Goal: Task Accomplishment & Management: Use online tool/utility

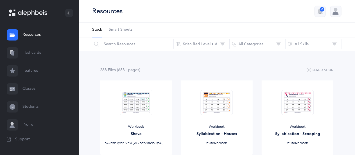
click at [29, 52] on link "Flashcards" at bounding box center [39, 53] width 79 height 18
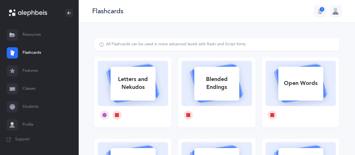
click at [132, 87] on div "Letters and Nekudos" at bounding box center [132, 83] width 45 height 22
select select
select select "single"
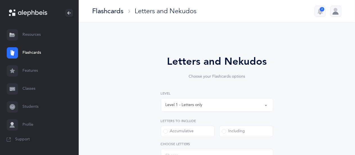
select select "27"
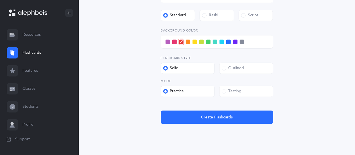
scroll to position [241, 0]
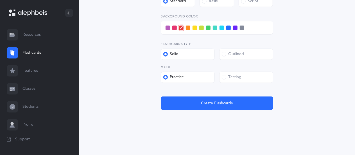
click at [236, 81] on label "Testing" at bounding box center [246, 77] width 54 height 11
click at [0, 0] on input "Testing" at bounding box center [0, 0] width 0 height 0
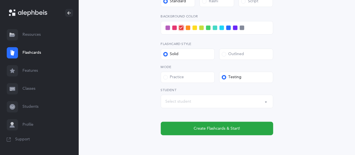
click at [179, 105] on div "Select student" at bounding box center [216, 102] width 103 height 10
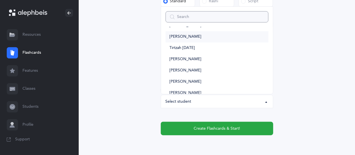
scroll to position [0, 0]
type input "lol"
select select
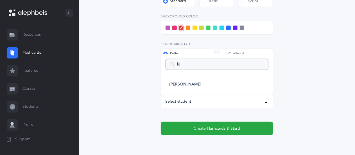
type input "l"
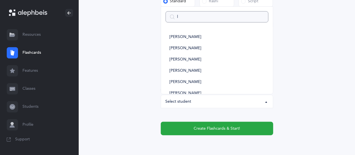
select select
type input "[PERSON_NAME]"
select select
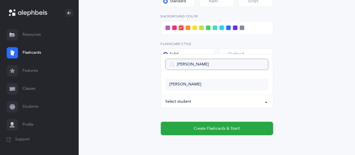
type input "[PERSON_NAME]"
click at [176, 85] on span "[PERSON_NAME]" at bounding box center [185, 84] width 32 height 5
select select "9292"
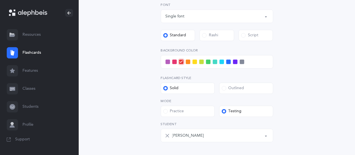
scroll to position [207, 0]
click at [142, 87] on div "Letters and Nekudos Choose your Flashcards options Level 1 - Letters only Level…" at bounding box center [216, 11] width 245 height 360
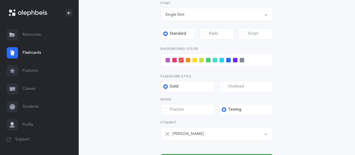
scroll to position [209, 0]
click at [142, 87] on div "Letters and Nekudos Choose your Flashcards options Level 1 - Letters only Level…" at bounding box center [216, 9] width 245 height 360
click at [167, 59] on span at bounding box center [167, 60] width 4 height 4
click at [0, 0] on input "checkbox" at bounding box center [0, 0] width 0 height 0
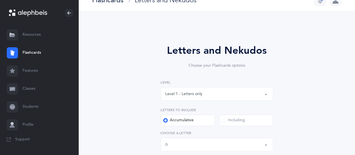
scroll to position [12, 0]
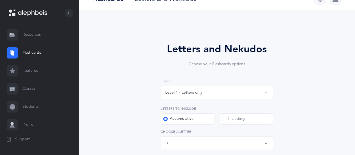
click at [183, 92] on div "Level 1 - Letters only" at bounding box center [183, 93] width 37 height 6
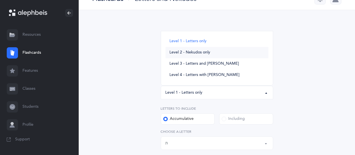
click at [185, 53] on span "Level 2 - Nekudos only" at bounding box center [189, 52] width 41 height 5
select select "2"
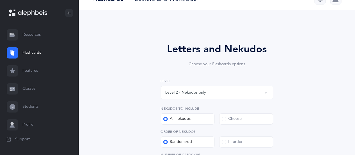
scroll to position [193, 0]
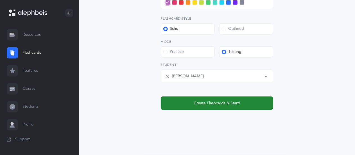
click at [179, 102] on button "Create Flashcards & Start!" at bounding box center [217, 102] width 112 height 13
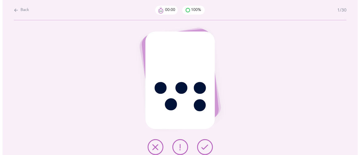
scroll to position [0, 0]
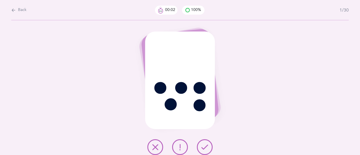
click at [312, 106] on div "ֱ" at bounding box center [180, 87] width 360 height 135
click at [211, 146] on button at bounding box center [205, 147] width 16 height 16
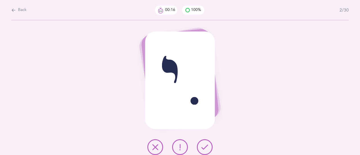
click at [175, 145] on button at bounding box center [180, 147] width 16 height 16
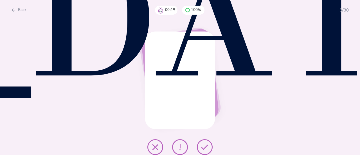
click at [204, 145] on icon at bounding box center [204, 147] width 7 height 7
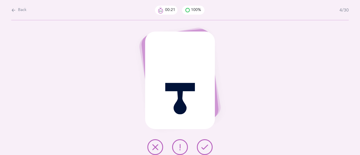
click at [205, 146] on icon at bounding box center [204, 147] width 7 height 7
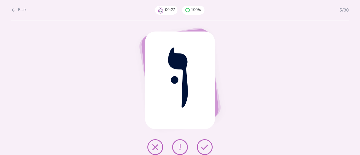
click at [180, 148] on icon at bounding box center [179, 147] width 7 height 7
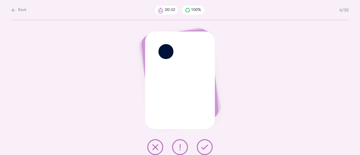
click at [180, 144] on icon at bounding box center [179, 147] width 7 height 7
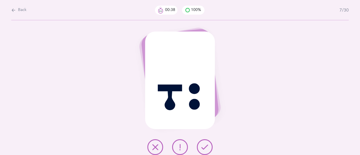
click at [203, 147] on icon at bounding box center [204, 147] width 7 height 7
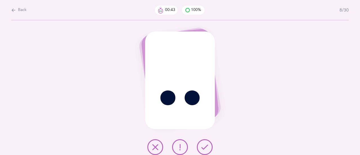
click at [179, 146] on icon at bounding box center [179, 147] width 7 height 7
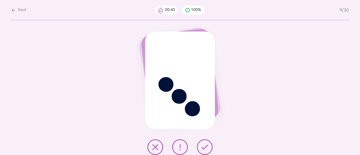
click at [205, 144] on icon at bounding box center [204, 147] width 7 height 7
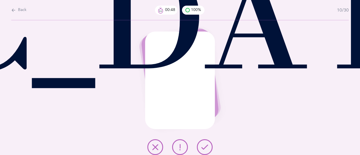
click at [200, 142] on button at bounding box center [205, 147] width 16 height 16
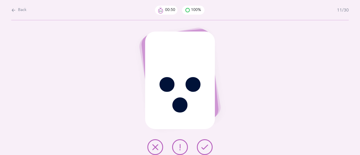
click at [206, 149] on icon at bounding box center [204, 147] width 7 height 7
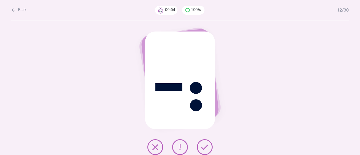
click at [207, 149] on icon at bounding box center [204, 147] width 7 height 7
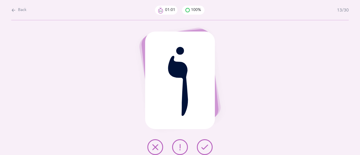
click at [198, 152] on button at bounding box center [205, 147] width 16 height 16
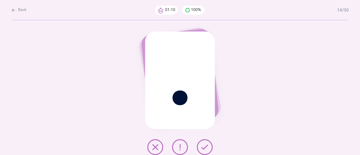
click at [206, 145] on icon at bounding box center [204, 147] width 7 height 7
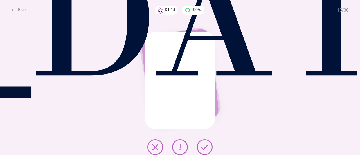
click at [204, 149] on icon at bounding box center [204, 147] width 7 height 7
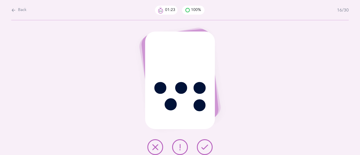
click at [203, 147] on icon at bounding box center [204, 147] width 7 height 7
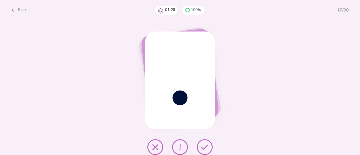
click at [203, 145] on icon at bounding box center [204, 147] width 7 height 7
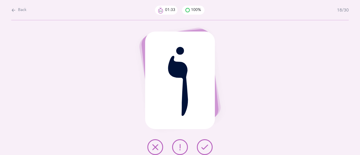
click at [207, 147] on icon at bounding box center [204, 147] width 7 height 7
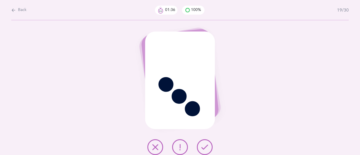
click at [212, 146] on button at bounding box center [205, 147] width 16 height 16
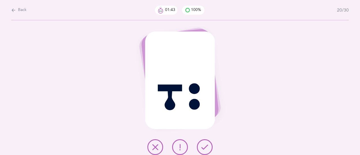
click at [206, 147] on icon at bounding box center [204, 147] width 7 height 7
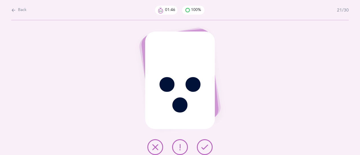
click at [207, 146] on icon at bounding box center [204, 147] width 7 height 7
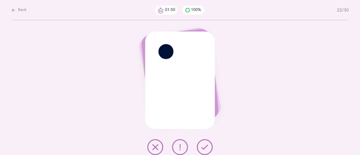
click at [235, 144] on div "ֹ" at bounding box center [180, 87] width 360 height 135
click at [207, 146] on icon at bounding box center [204, 147] width 7 height 7
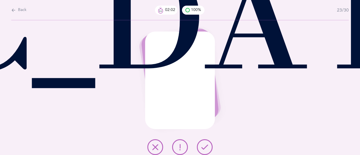
click at [208, 148] on button at bounding box center [205, 147] width 16 height 16
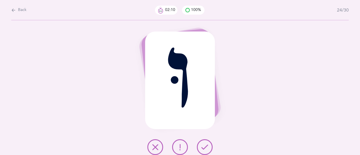
click at [180, 150] on icon at bounding box center [179, 147] width 7 height 7
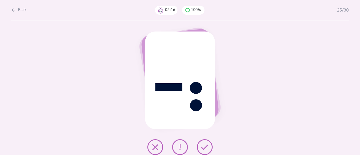
click at [204, 149] on icon at bounding box center [204, 147] width 7 height 7
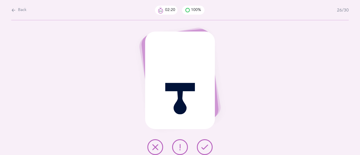
click at [203, 144] on icon at bounding box center [204, 147] width 7 height 7
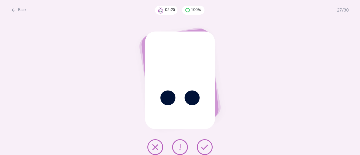
click at [205, 147] on icon at bounding box center [204, 147] width 7 height 7
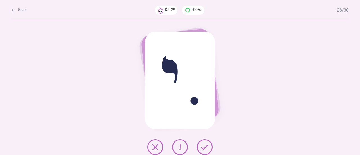
click at [251, 138] on div "ִי" at bounding box center [180, 87] width 360 height 135
click at [204, 144] on icon at bounding box center [204, 147] width 7 height 7
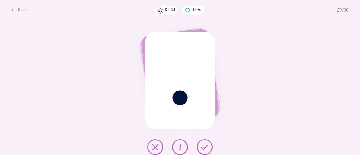
click at [203, 146] on icon at bounding box center [204, 147] width 7 height 7
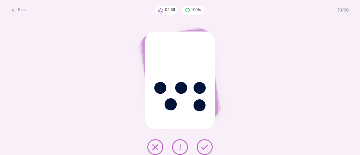
click at [205, 145] on icon at bounding box center [204, 147] width 7 height 7
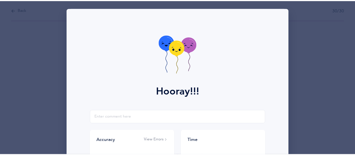
scroll to position [112, 0]
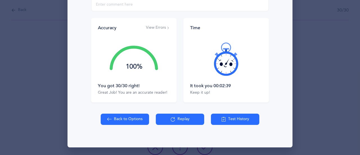
click at [122, 115] on button "Back to Options" at bounding box center [125, 118] width 48 height 11
select select "2"
select select "single"
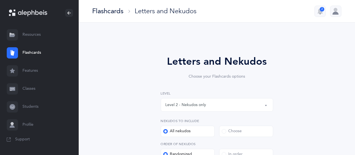
click at [196, 103] on div "Level 2 - Nekudos only" at bounding box center [185, 105] width 41 height 6
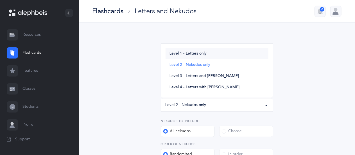
click at [191, 52] on span "Level 1 - Letters only" at bounding box center [187, 53] width 37 height 5
select select "1"
select select "27"
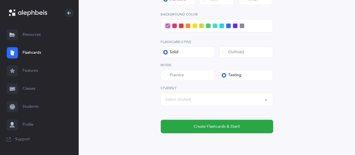
scroll to position [266, 0]
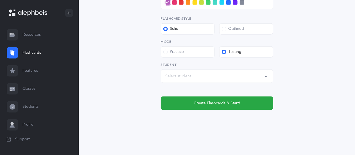
click at [193, 77] on div "Select student" at bounding box center [216, 76] width 103 height 10
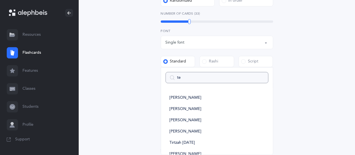
type input "teh"
select select
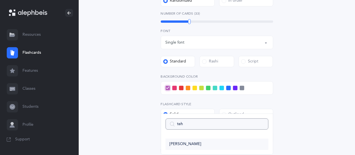
type input "teh"
click at [183, 142] on span "[PERSON_NAME]" at bounding box center [185, 144] width 32 height 5
select select "9292"
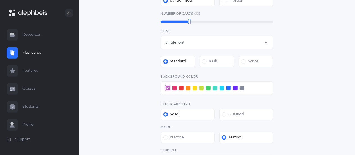
scroll to position [265, 0]
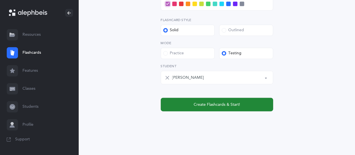
click at [211, 104] on span "Create Flashcards & Start!" at bounding box center [217, 105] width 46 height 6
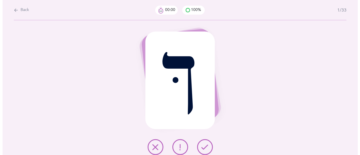
scroll to position [0, 0]
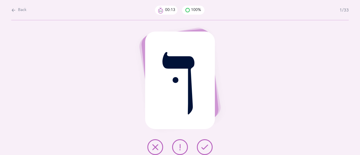
click at [179, 149] on icon at bounding box center [179, 147] width 7 height 7
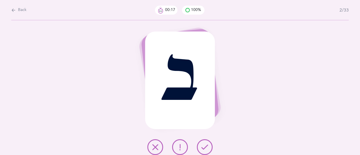
click at [204, 148] on icon at bounding box center [204, 147] width 7 height 7
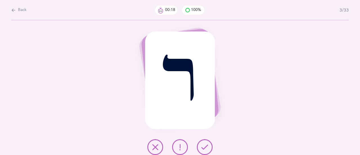
click at [203, 149] on icon at bounding box center [204, 147] width 7 height 7
click at [203, 147] on icon at bounding box center [204, 147] width 7 height 7
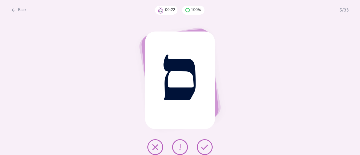
click at [201, 146] on icon at bounding box center [204, 147] width 7 height 7
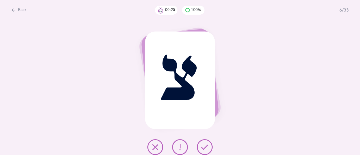
click at [203, 147] on icon at bounding box center [204, 147] width 7 height 7
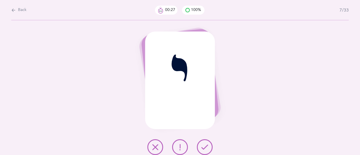
click at [206, 146] on icon at bounding box center [204, 147] width 7 height 7
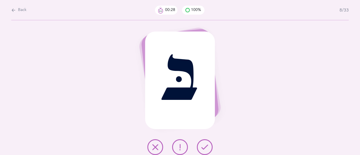
click at [204, 150] on button at bounding box center [205, 147] width 16 height 16
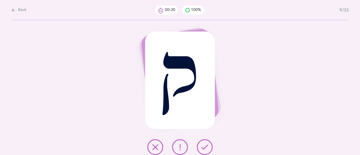
click at [206, 146] on icon at bounding box center [204, 147] width 7 height 7
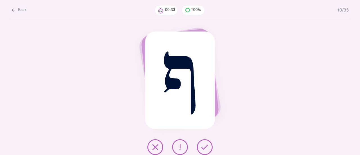
click at [202, 147] on icon at bounding box center [204, 147] width 7 height 7
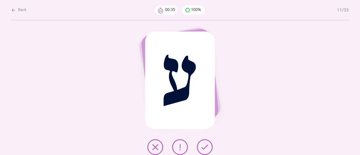
click at [205, 146] on icon at bounding box center [204, 147] width 7 height 7
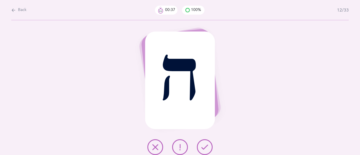
click at [210, 148] on button at bounding box center [205, 147] width 16 height 16
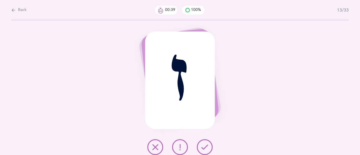
click at [198, 148] on button at bounding box center [205, 147] width 16 height 16
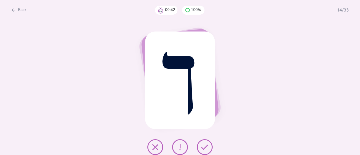
click at [209, 146] on button at bounding box center [205, 147] width 16 height 16
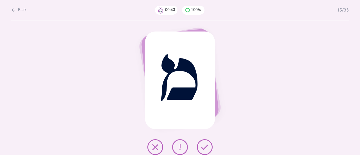
click at [203, 142] on button at bounding box center [205, 147] width 16 height 16
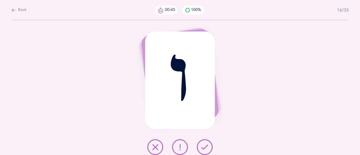
click at [201, 147] on icon at bounding box center [204, 147] width 7 height 7
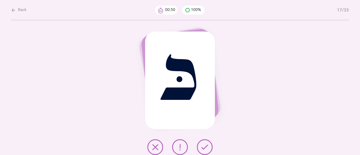
click at [200, 148] on button at bounding box center [205, 147] width 16 height 16
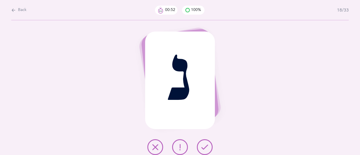
click at [205, 149] on icon at bounding box center [204, 147] width 7 height 7
click at [207, 148] on icon at bounding box center [204, 147] width 7 height 7
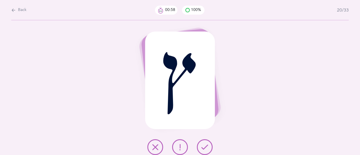
click at [203, 146] on icon at bounding box center [204, 147] width 7 height 7
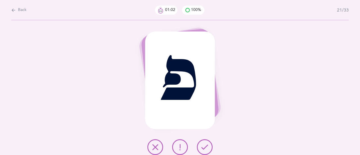
click at [202, 146] on icon at bounding box center [204, 147] width 7 height 7
click at [205, 148] on icon at bounding box center [204, 147] width 7 height 7
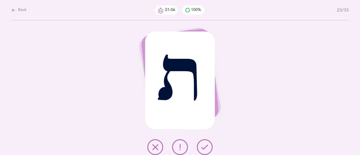
click at [205, 146] on icon at bounding box center [204, 147] width 7 height 7
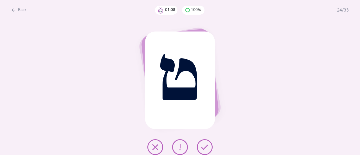
click at [209, 146] on button at bounding box center [205, 147] width 16 height 16
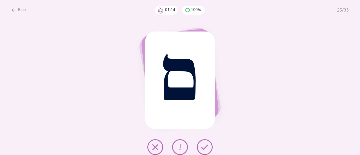
click at [204, 146] on icon at bounding box center [204, 147] width 7 height 7
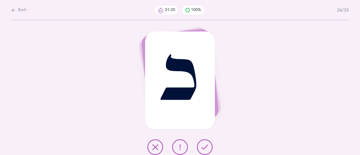
click at [182, 148] on icon at bounding box center [179, 147] width 7 height 7
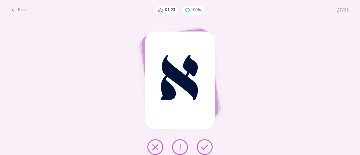
click at [208, 146] on button at bounding box center [205, 147] width 16 height 16
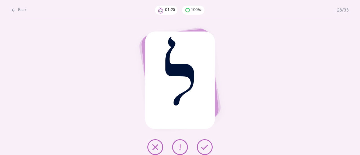
click at [211, 146] on button at bounding box center [205, 147] width 16 height 16
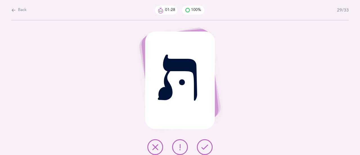
click at [206, 145] on icon at bounding box center [204, 147] width 7 height 7
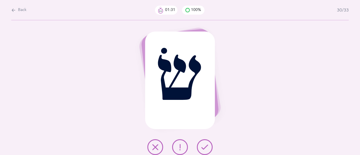
click at [202, 143] on button at bounding box center [205, 147] width 16 height 16
click at [206, 145] on icon at bounding box center [204, 147] width 7 height 7
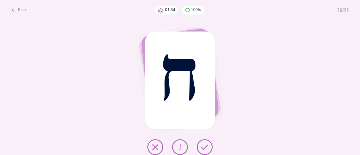
click at [204, 145] on icon at bounding box center [204, 147] width 7 height 7
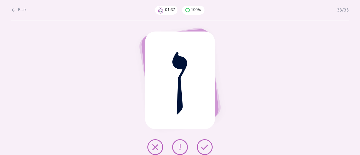
click at [205, 146] on icon at bounding box center [204, 147] width 7 height 7
click at [204, 22] on div "Back 01:38 100% 33/33 ן" at bounding box center [219, 22] width 281 height 0
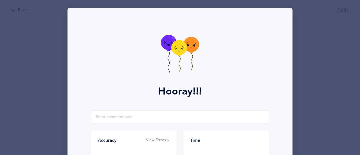
click at [176, 50] on icon at bounding box center [178, 47] width 15 height 15
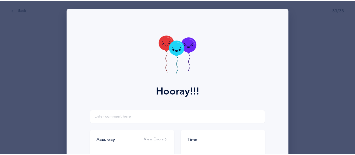
scroll to position [112, 0]
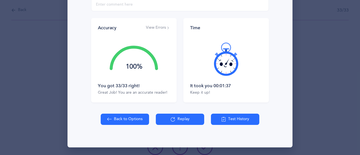
click at [121, 117] on button "Back to Options" at bounding box center [125, 118] width 48 height 11
select select "27"
select select "single"
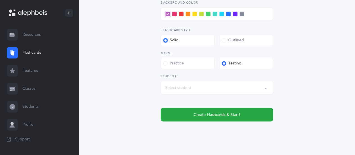
scroll to position [266, 0]
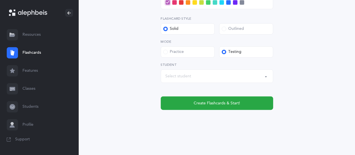
click at [210, 76] on div "Select student" at bounding box center [216, 76] width 103 height 10
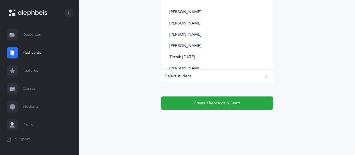
scroll to position [181, 0]
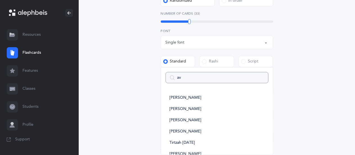
type input "avi"
select select
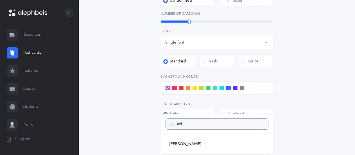
scroll to position [245, 0]
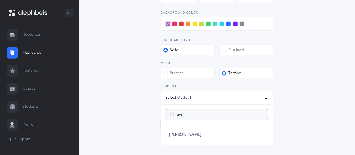
type input "av"
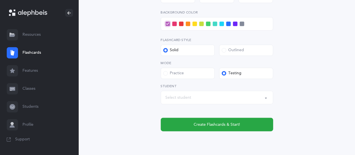
select select
click at [181, 101] on div "Select student" at bounding box center [216, 98] width 103 height 10
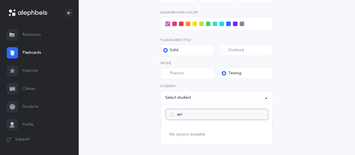
type input "avra"
select select
type input "avra"
click at [178, 135] on span "[PERSON_NAME]" at bounding box center [185, 134] width 32 height 5
select select "14504"
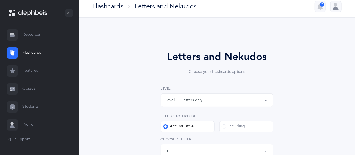
scroll to position [0, 0]
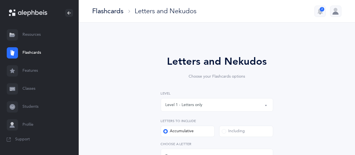
click at [200, 104] on div "Level 1 - Letters only" at bounding box center [183, 105] width 37 height 6
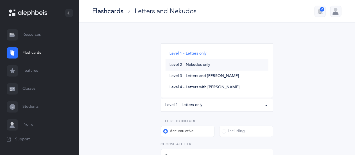
click at [188, 64] on span "Level 2 - Nekudos only" at bounding box center [189, 64] width 41 height 5
select select "2"
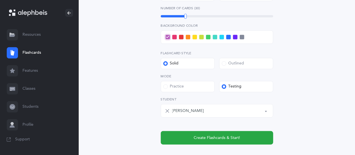
scroll to position [159, 0]
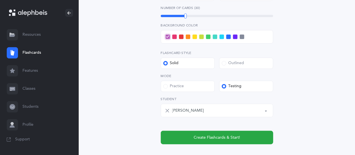
click at [227, 67] on label "Outlined" at bounding box center [246, 63] width 54 height 11
click at [0, 0] on input "Outlined" at bounding box center [0, 0] width 0 height 0
click at [213, 35] on span at bounding box center [215, 37] width 4 height 4
click at [0, 0] on input "checkbox" at bounding box center [0, 0] width 0 height 0
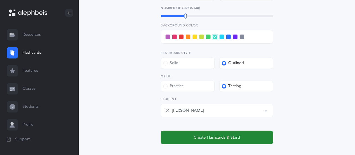
click at [209, 134] on button "Create Flashcards & Start!" at bounding box center [217, 137] width 112 height 13
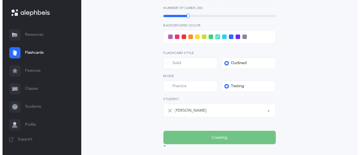
scroll to position [0, 0]
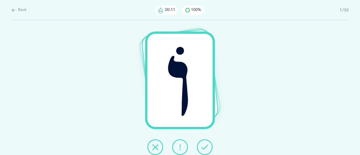
click at [155, 142] on button at bounding box center [155, 147] width 16 height 16
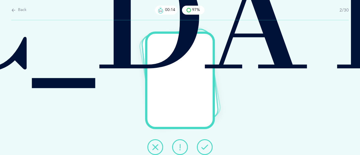
click at [207, 148] on icon at bounding box center [204, 147] width 7 height 7
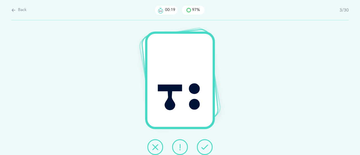
click at [203, 146] on icon at bounding box center [204, 147] width 7 height 7
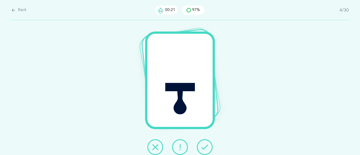
click at [204, 146] on icon at bounding box center [204, 147] width 7 height 7
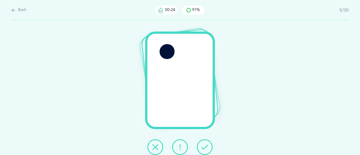
click at [205, 145] on icon at bounding box center [204, 147] width 7 height 7
click at [205, 146] on icon at bounding box center [204, 147] width 7 height 7
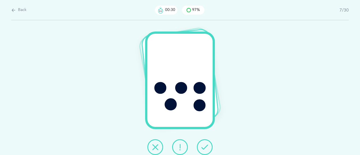
click at [243, 141] on div "ֱ" at bounding box center [180, 87] width 360 height 135
click at [155, 146] on icon at bounding box center [155, 147] width 7 height 7
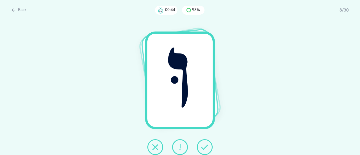
click at [206, 148] on icon at bounding box center [204, 147] width 7 height 7
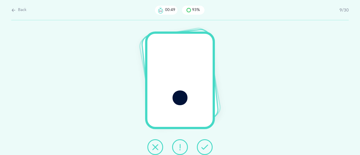
click at [204, 144] on icon at bounding box center [204, 147] width 7 height 7
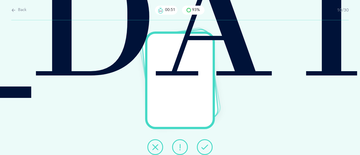
click at [204, 146] on icon at bounding box center [204, 147] width 7 height 7
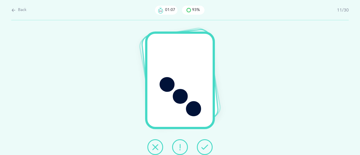
click at [157, 149] on icon at bounding box center [155, 147] width 7 height 7
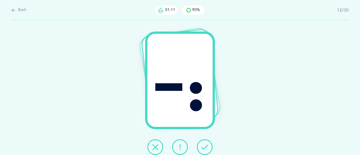
click at [203, 144] on icon at bounding box center [204, 147] width 7 height 7
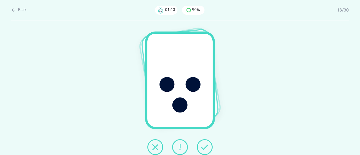
click at [251, 145] on div "ֶ" at bounding box center [180, 87] width 360 height 135
click at [205, 144] on icon at bounding box center [204, 147] width 7 height 7
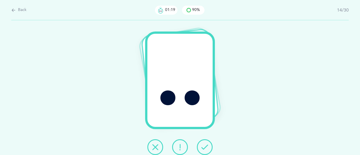
click at [205, 147] on icon at bounding box center [204, 147] width 7 height 7
click at [208, 144] on button at bounding box center [205, 147] width 16 height 16
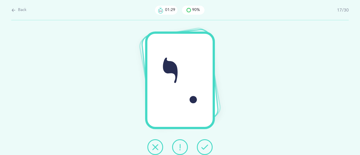
click at [204, 146] on icon at bounding box center [204, 147] width 7 height 7
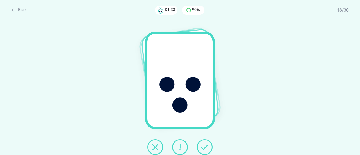
click at [204, 146] on icon at bounding box center [204, 147] width 7 height 7
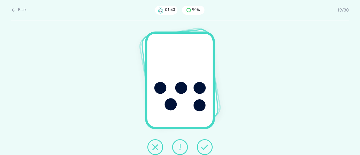
click at [153, 150] on icon at bounding box center [155, 147] width 7 height 7
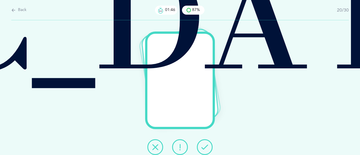
click at [204, 147] on icon at bounding box center [204, 147] width 7 height 7
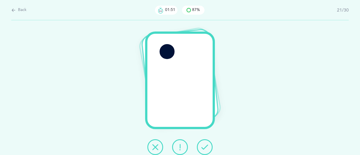
click at [206, 145] on icon at bounding box center [204, 147] width 7 height 7
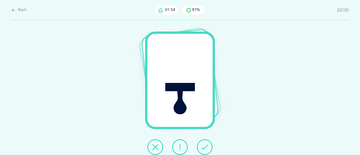
click at [205, 147] on icon at bounding box center [204, 147] width 7 height 7
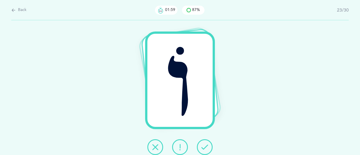
click at [204, 146] on icon at bounding box center [204, 147] width 7 height 7
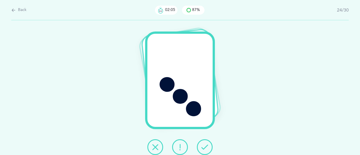
click at [204, 146] on icon at bounding box center [204, 147] width 7 height 7
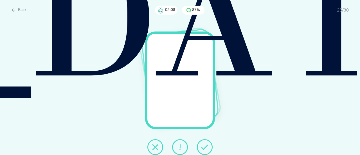
click at [203, 147] on icon at bounding box center [204, 147] width 7 height 7
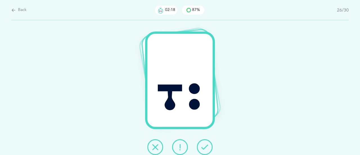
click at [179, 147] on icon at bounding box center [179, 147] width 7 height 7
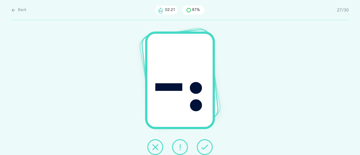
click at [205, 146] on icon at bounding box center [204, 147] width 7 height 7
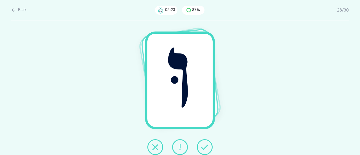
click at [206, 145] on icon at bounding box center [204, 147] width 7 height 7
click at [204, 145] on icon at bounding box center [204, 147] width 7 height 7
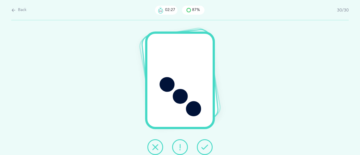
click at [203, 146] on icon at bounding box center [204, 147] width 7 height 7
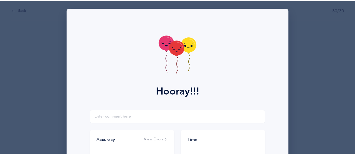
scroll to position [112, 0]
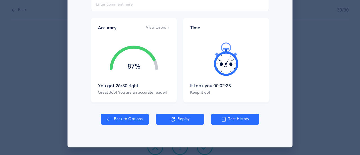
click at [108, 119] on icon at bounding box center [109, 119] width 4 height 6
select select "2"
select select "single"
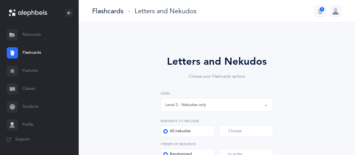
click at [233, 104] on div "Level 2 - Nekudos only" at bounding box center [216, 105] width 103 height 10
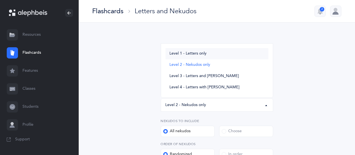
click at [194, 50] on link "Level 1 - Letters only" at bounding box center [216, 53] width 103 height 11
select select "1"
select select "27"
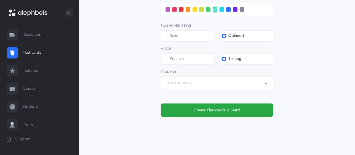
scroll to position [260, 0]
click at [220, 9] on span at bounding box center [221, 9] width 4 height 4
click at [0, 0] on input "checkbox" at bounding box center [0, 0] width 0 height 0
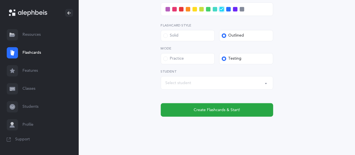
click at [226, 84] on div "Select student" at bounding box center [216, 83] width 103 height 10
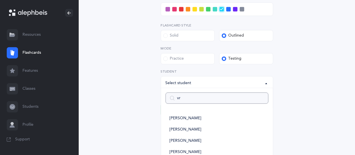
type input "v"
type input "avr"
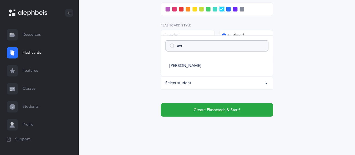
select select
type input "avr"
click at [194, 67] on span "[PERSON_NAME]" at bounding box center [185, 65] width 32 height 5
select select "14504"
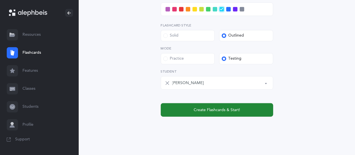
click at [203, 108] on span "Create Flashcards & Start!" at bounding box center [217, 110] width 46 height 6
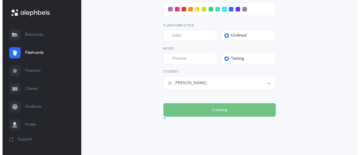
scroll to position [0, 0]
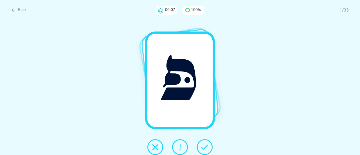
click at [203, 146] on icon at bounding box center [204, 147] width 7 height 7
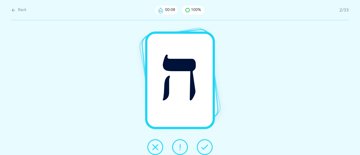
click at [204, 146] on icon at bounding box center [204, 147] width 7 height 7
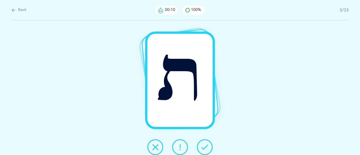
click at [203, 150] on icon at bounding box center [204, 147] width 7 height 7
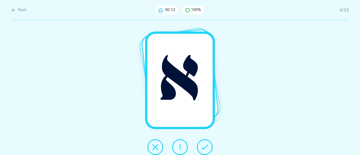
click at [207, 145] on icon at bounding box center [204, 147] width 7 height 7
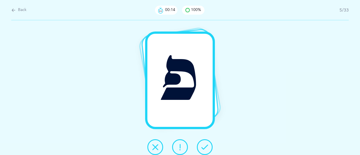
click at [204, 147] on icon at bounding box center [204, 147] width 7 height 7
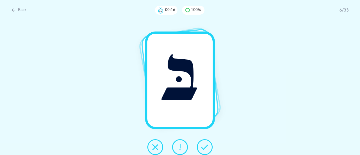
click at [199, 147] on button at bounding box center [205, 147] width 16 height 16
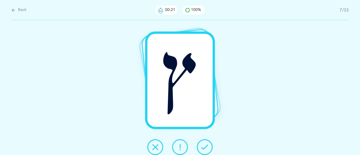
click at [232, 143] on div "ץ" at bounding box center [180, 87] width 360 height 135
click at [207, 145] on icon at bounding box center [204, 147] width 7 height 7
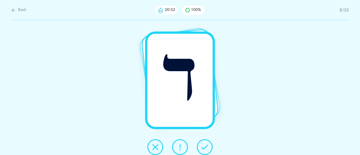
click at [204, 145] on icon at bounding box center [204, 147] width 7 height 7
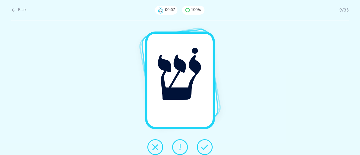
click at [208, 146] on icon at bounding box center [204, 147] width 7 height 7
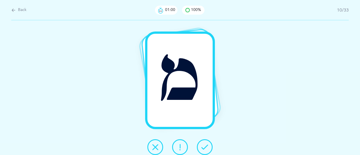
click at [209, 146] on button at bounding box center [205, 147] width 16 height 16
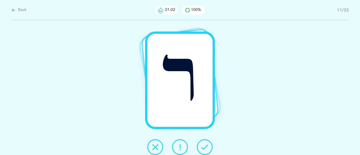
click at [206, 146] on icon at bounding box center [204, 147] width 7 height 7
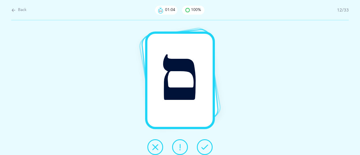
click at [203, 144] on icon at bounding box center [204, 147] width 7 height 7
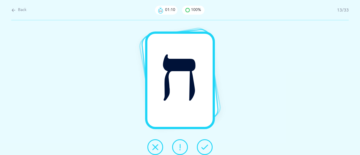
click at [181, 151] on button at bounding box center [180, 147] width 16 height 16
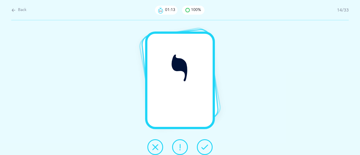
click at [208, 147] on button at bounding box center [205, 147] width 16 height 16
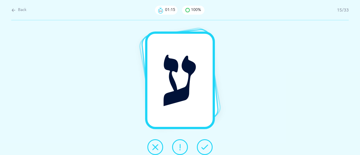
click at [211, 146] on button at bounding box center [205, 147] width 16 height 16
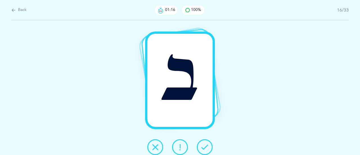
click at [205, 146] on icon at bounding box center [204, 147] width 7 height 7
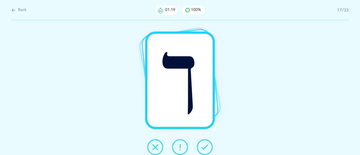
click at [201, 147] on button at bounding box center [205, 147] width 16 height 16
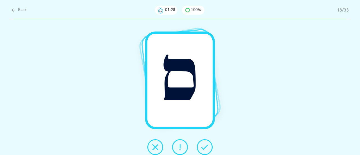
click at [178, 143] on button at bounding box center [180, 147] width 16 height 16
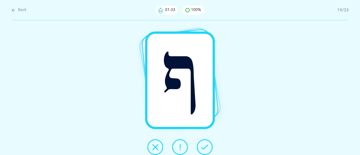
click at [204, 145] on icon at bounding box center [204, 147] width 7 height 7
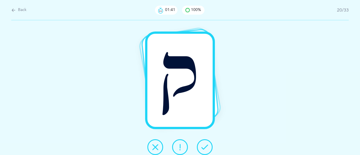
click at [209, 149] on button at bounding box center [205, 147] width 16 height 16
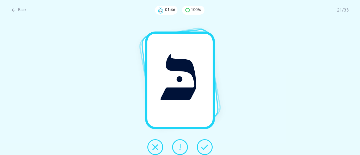
click at [207, 145] on icon at bounding box center [204, 147] width 7 height 7
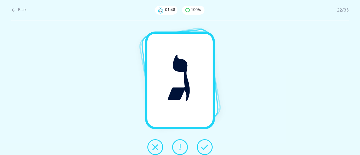
click at [207, 145] on icon at bounding box center [204, 147] width 7 height 7
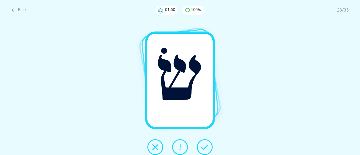
click at [203, 144] on icon at bounding box center [204, 147] width 7 height 7
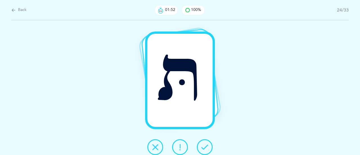
click at [207, 145] on icon at bounding box center [204, 147] width 7 height 7
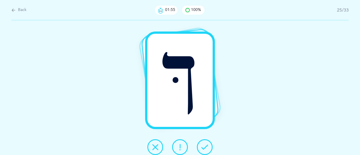
click at [205, 143] on button at bounding box center [205, 147] width 16 height 16
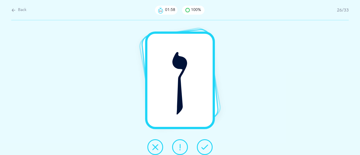
click at [211, 146] on button at bounding box center [205, 147] width 16 height 16
click at [199, 144] on button at bounding box center [205, 147] width 16 height 16
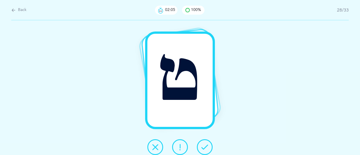
click at [179, 146] on icon at bounding box center [179, 147] width 7 height 7
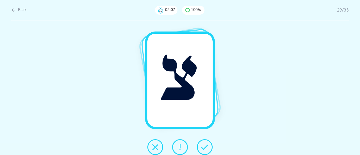
click at [202, 149] on icon at bounding box center [204, 147] width 7 height 7
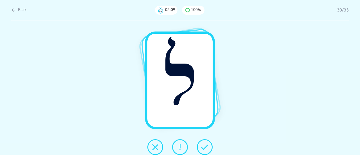
click at [204, 148] on icon at bounding box center [204, 147] width 7 height 7
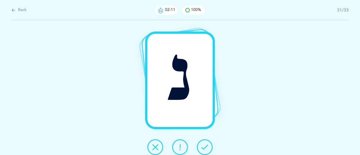
click at [210, 145] on button at bounding box center [205, 147] width 16 height 16
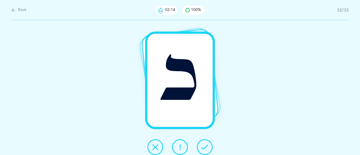
click at [204, 145] on icon at bounding box center [204, 147] width 7 height 7
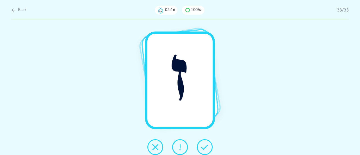
click at [206, 145] on icon at bounding box center [204, 147] width 7 height 7
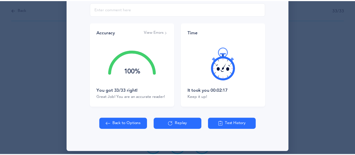
scroll to position [112, 0]
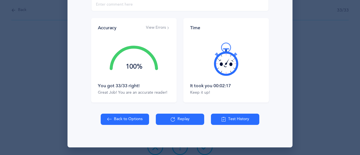
click at [119, 121] on button "Back to Options" at bounding box center [125, 118] width 48 height 11
select select "27"
select select "single"
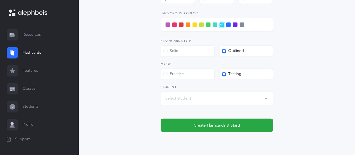
scroll to position [244, 0]
click at [215, 24] on span at bounding box center [215, 24] width 4 height 4
click at [0, 0] on input "checkbox" at bounding box center [0, 0] width 0 height 0
click at [198, 98] on div "Select student" at bounding box center [216, 99] width 103 height 10
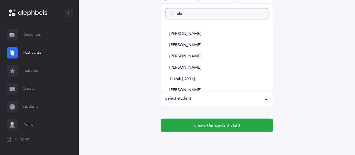
type input "akiv"
select select
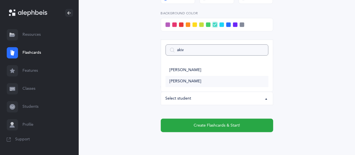
type input "akiv"
click at [187, 81] on span "[PERSON_NAME]" at bounding box center [185, 81] width 32 height 5
select select "9288"
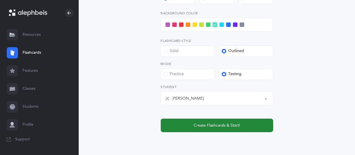
click at [204, 123] on span "Create Flashcards & Start!" at bounding box center [217, 125] width 46 height 6
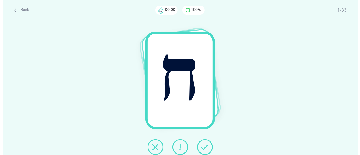
scroll to position [0, 0]
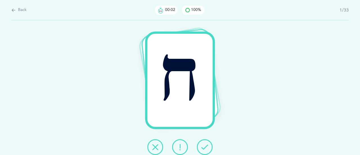
click at [203, 144] on icon at bounding box center [204, 147] width 7 height 7
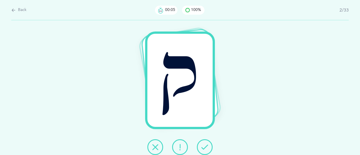
click at [208, 144] on button at bounding box center [205, 147] width 16 height 16
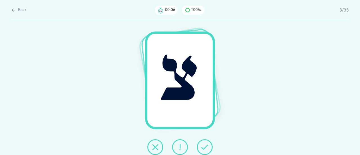
click at [201, 145] on icon at bounding box center [204, 147] width 7 height 7
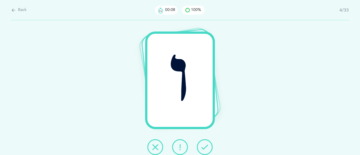
click at [203, 146] on icon at bounding box center [204, 147] width 7 height 7
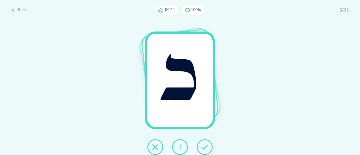
click at [204, 145] on icon at bounding box center [204, 147] width 7 height 7
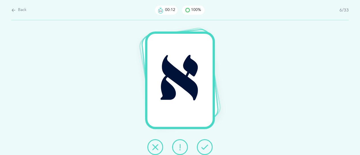
click at [208, 146] on button at bounding box center [205, 147] width 16 height 16
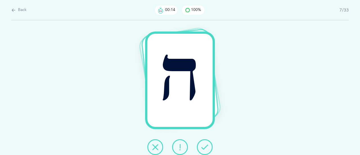
click at [203, 146] on icon at bounding box center [204, 147] width 7 height 7
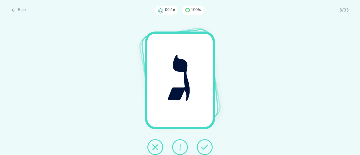
click at [207, 147] on icon at bounding box center [204, 147] width 7 height 7
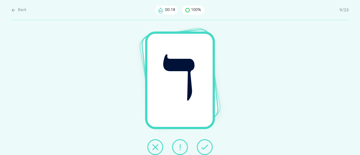
click at [207, 147] on icon at bounding box center [204, 147] width 7 height 7
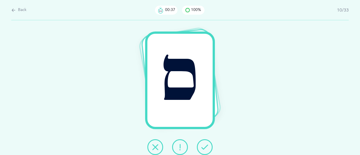
click at [251, 112] on div "ס" at bounding box center [180, 87] width 360 height 135
click at [154, 149] on icon at bounding box center [155, 147] width 7 height 7
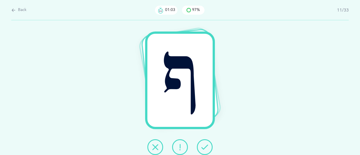
click at [227, 138] on div "ף" at bounding box center [180, 87] width 360 height 135
click at [205, 144] on icon at bounding box center [204, 147] width 7 height 7
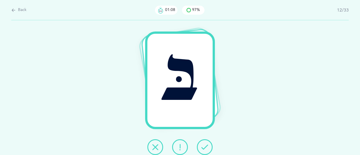
click at [208, 149] on icon at bounding box center [204, 147] width 7 height 7
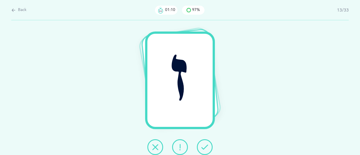
click at [204, 145] on icon at bounding box center [204, 147] width 7 height 7
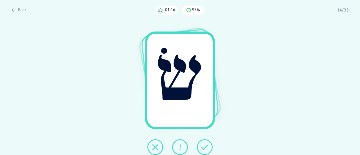
click at [205, 149] on icon at bounding box center [204, 147] width 7 height 7
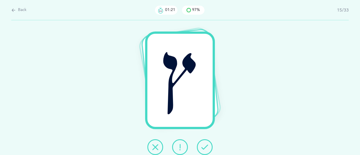
click at [204, 146] on icon at bounding box center [204, 147] width 7 height 7
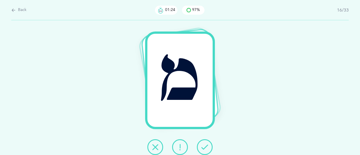
click at [212, 144] on button at bounding box center [205, 147] width 16 height 16
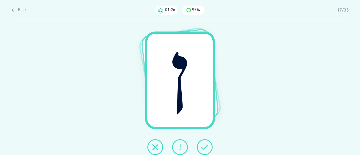
click at [208, 147] on icon at bounding box center [204, 147] width 7 height 7
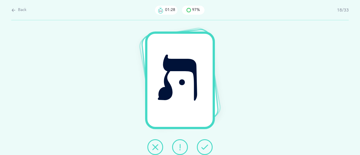
click at [203, 147] on icon at bounding box center [204, 147] width 7 height 7
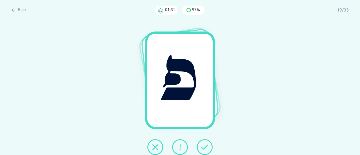
click at [206, 144] on icon at bounding box center [204, 147] width 7 height 7
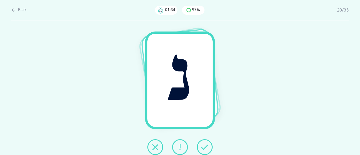
click at [205, 145] on icon at bounding box center [204, 147] width 7 height 7
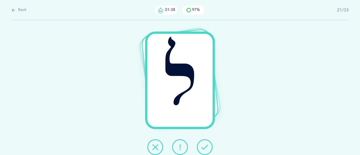
click at [203, 147] on icon at bounding box center [204, 147] width 7 height 7
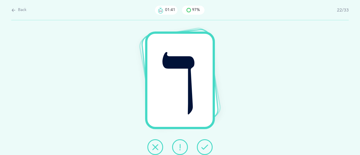
click at [207, 144] on icon at bounding box center [204, 147] width 7 height 7
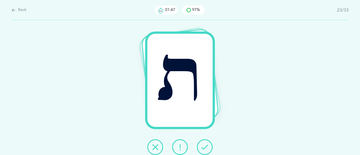
click at [205, 142] on button at bounding box center [205, 147] width 16 height 16
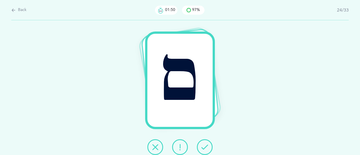
click at [206, 143] on button at bounding box center [205, 147] width 16 height 16
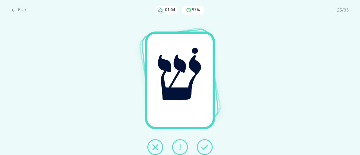
click at [200, 145] on button at bounding box center [205, 147] width 16 height 16
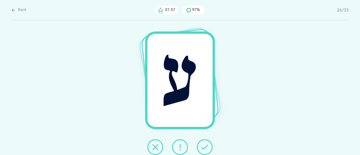
click at [202, 144] on icon at bounding box center [204, 147] width 7 height 7
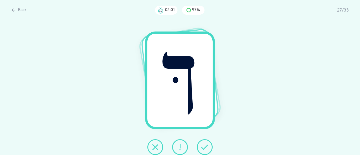
click at [207, 147] on icon at bounding box center [204, 147] width 7 height 7
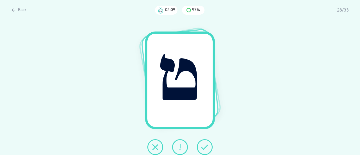
click at [202, 145] on icon at bounding box center [204, 147] width 7 height 7
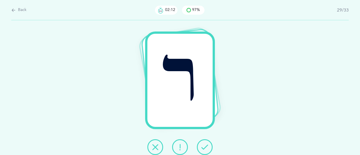
click at [254, 136] on div "ר" at bounding box center [180, 87] width 360 height 135
click at [201, 145] on icon at bounding box center [204, 147] width 7 height 7
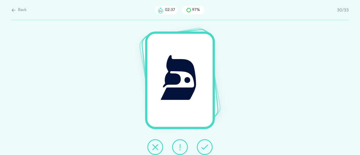
click at [204, 146] on icon at bounding box center [204, 147] width 7 height 7
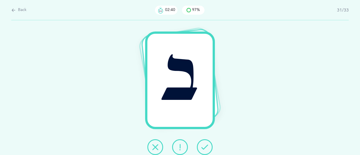
click at [205, 145] on icon at bounding box center [204, 147] width 7 height 7
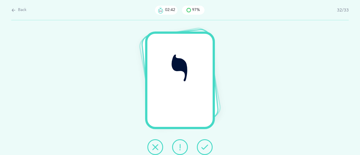
click at [203, 145] on icon at bounding box center [204, 147] width 7 height 7
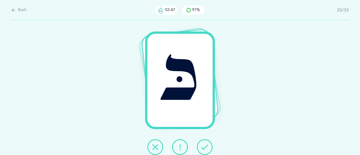
click at [204, 146] on icon at bounding box center [204, 147] width 7 height 7
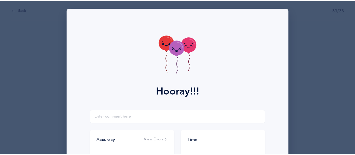
scroll to position [112, 0]
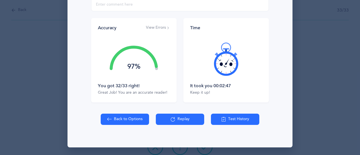
click at [125, 114] on button "Back to Options" at bounding box center [125, 118] width 48 height 11
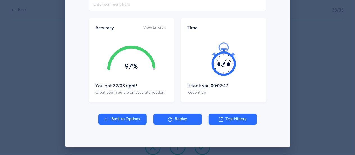
select select "27"
select select "single"
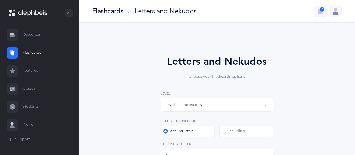
click at [199, 106] on div "Level 1 - Letters only" at bounding box center [183, 105] width 37 height 6
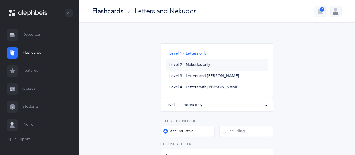
click at [202, 63] on span "Level 2 - Nekudos only" at bounding box center [189, 64] width 41 height 5
select select "2"
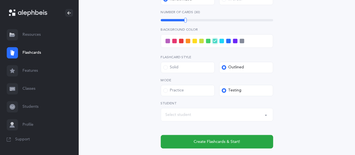
scroll to position [193, 0]
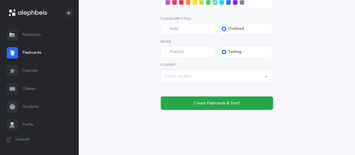
click at [204, 72] on div "Select student" at bounding box center [216, 76] width 103 height 10
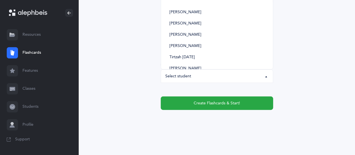
scroll to position [108, 0]
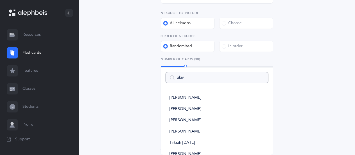
type input "akiva"
select select
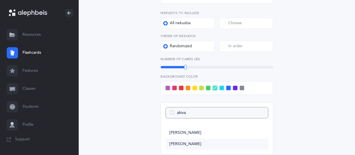
type input "akiva"
click at [184, 149] on link "[PERSON_NAME]" at bounding box center [216, 143] width 103 height 11
select select "9288"
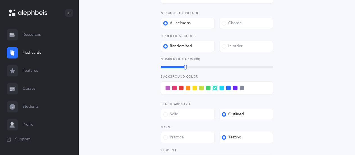
scroll to position [192, 0]
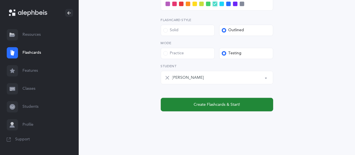
click at [211, 102] on span "Create Flashcards & Start!" at bounding box center [217, 105] width 46 height 6
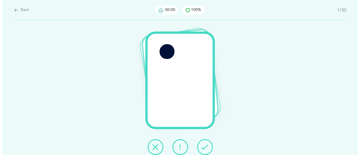
scroll to position [0, 0]
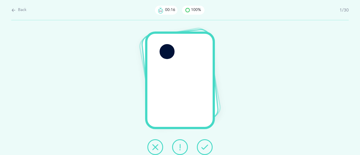
click at [206, 146] on icon at bounding box center [204, 147] width 7 height 7
click at [204, 147] on icon at bounding box center [204, 147] width 7 height 7
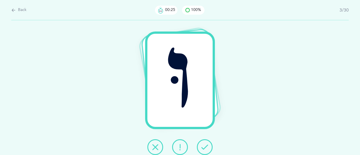
click at [203, 143] on button at bounding box center [205, 147] width 16 height 16
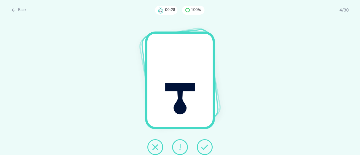
click at [204, 147] on icon at bounding box center [204, 147] width 7 height 7
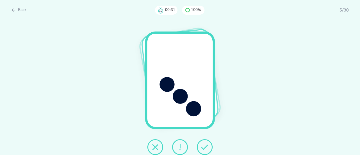
click at [203, 146] on icon at bounding box center [204, 147] width 7 height 7
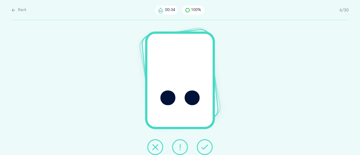
click at [204, 147] on icon at bounding box center [204, 147] width 7 height 7
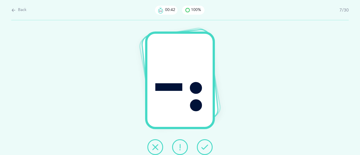
click at [180, 147] on icon at bounding box center [179, 147] width 7 height 7
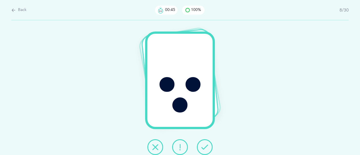
click at [201, 148] on button at bounding box center [205, 147] width 16 height 16
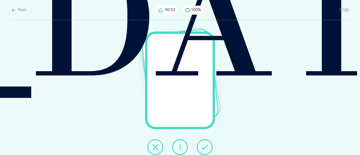
click at [203, 148] on icon at bounding box center [204, 147] width 7 height 7
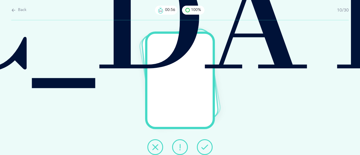
click at [210, 146] on button at bounding box center [205, 147] width 16 height 16
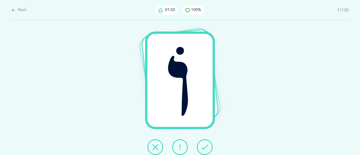
click at [205, 144] on icon at bounding box center [204, 147] width 7 height 7
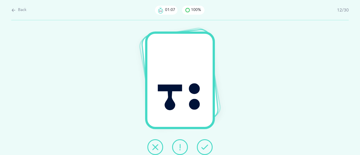
click at [246, 129] on div "ֳ" at bounding box center [180, 87] width 360 height 135
click at [202, 150] on icon at bounding box center [204, 147] width 7 height 7
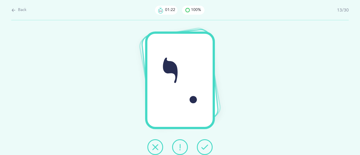
click at [203, 147] on icon at bounding box center [204, 147] width 7 height 7
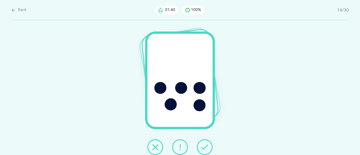
click at [204, 142] on button at bounding box center [205, 147] width 16 height 16
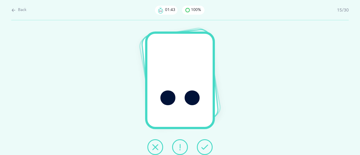
click at [203, 148] on icon at bounding box center [204, 147] width 7 height 7
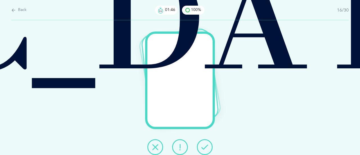
click at [201, 146] on icon at bounding box center [204, 147] width 7 height 7
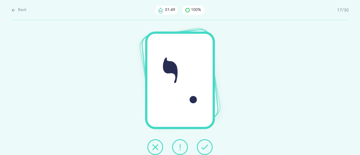
click at [207, 146] on icon at bounding box center [204, 147] width 7 height 7
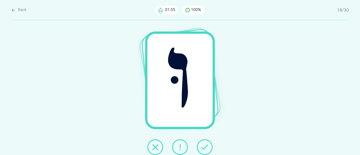
click at [178, 147] on icon at bounding box center [179, 147] width 7 height 7
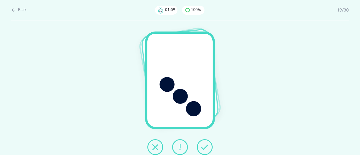
click at [249, 138] on div "ֻ" at bounding box center [180, 87] width 360 height 135
click at [204, 147] on icon at bounding box center [204, 147] width 7 height 7
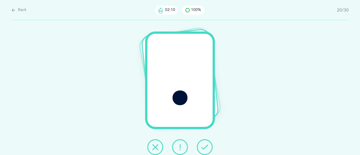
click at [207, 147] on icon at bounding box center [204, 147] width 7 height 7
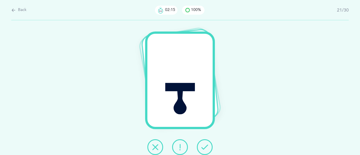
click at [204, 145] on icon at bounding box center [204, 147] width 7 height 7
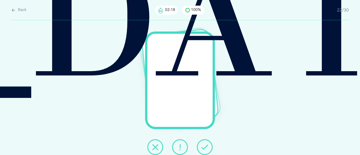
click at [201, 144] on icon at bounding box center [204, 147] width 7 height 7
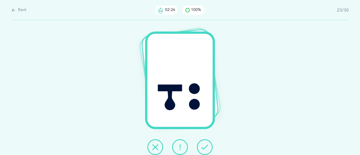
click at [201, 144] on icon at bounding box center [204, 147] width 7 height 7
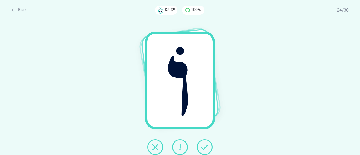
click at [206, 143] on button at bounding box center [205, 147] width 16 height 16
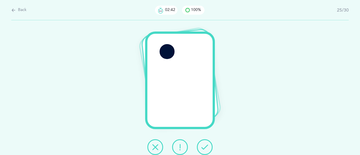
click at [207, 146] on icon at bounding box center [204, 147] width 7 height 7
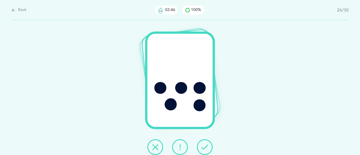
click at [204, 144] on icon at bounding box center [204, 147] width 7 height 7
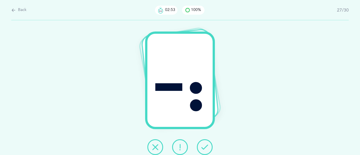
click at [179, 146] on icon at bounding box center [179, 147] width 7 height 7
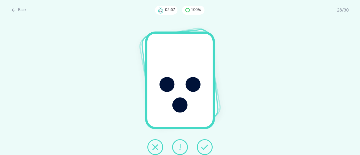
click at [205, 145] on icon at bounding box center [204, 147] width 7 height 7
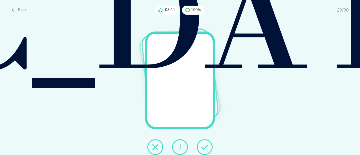
click at [205, 141] on button at bounding box center [205, 147] width 16 height 16
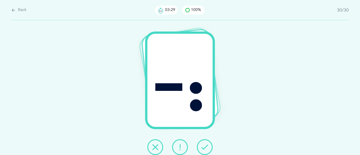
click at [204, 149] on icon at bounding box center [204, 147] width 7 height 7
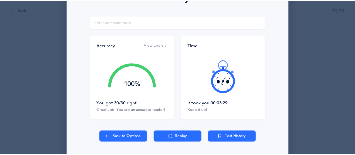
scroll to position [112, 0]
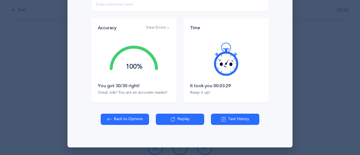
click at [129, 118] on button "Back to Options" at bounding box center [125, 118] width 48 height 11
select select "2"
